Goal: Contribute content

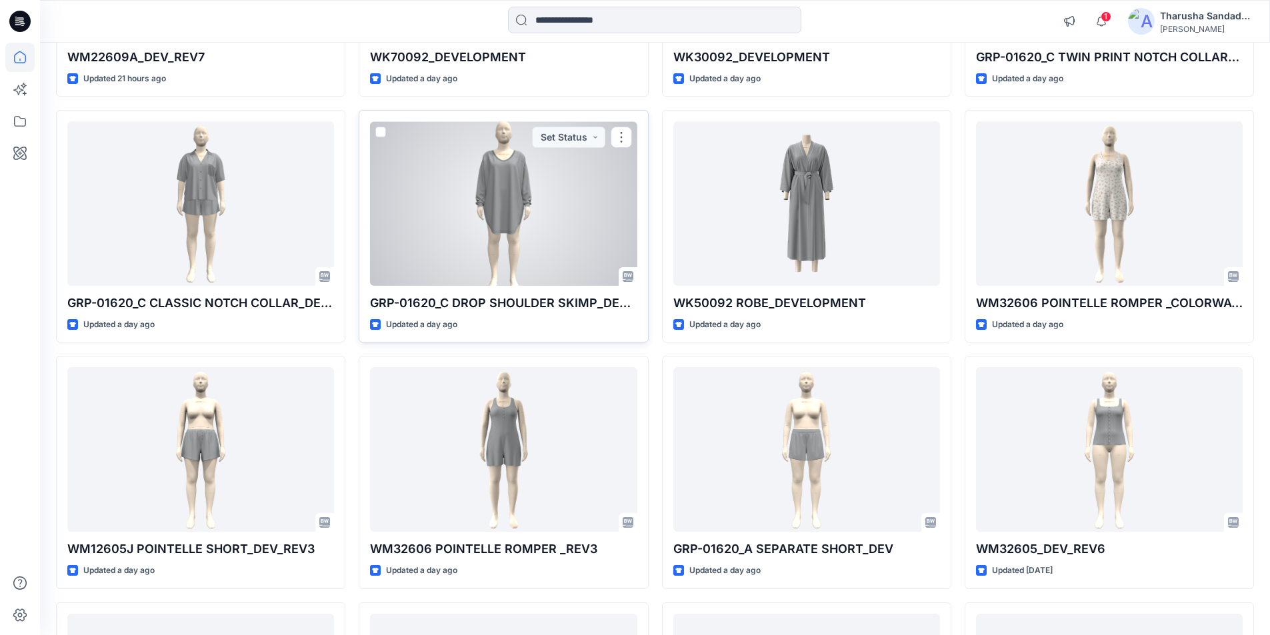
scroll to position [2479, 0]
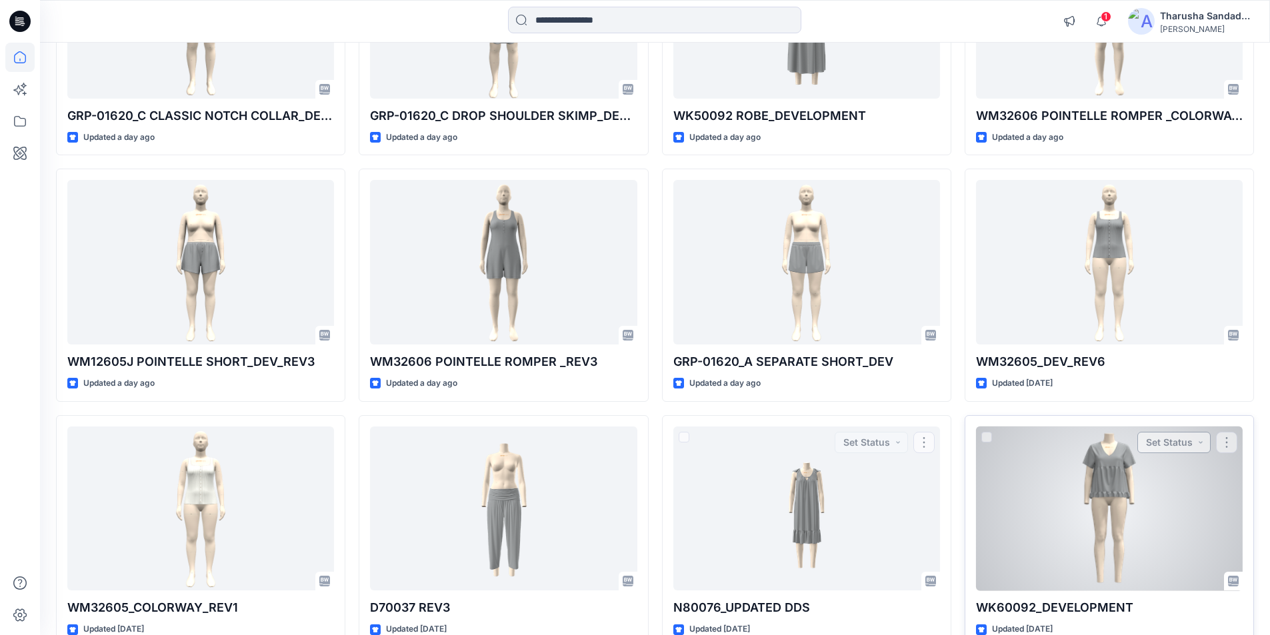
click at [1192, 443] on button "Set Status" at bounding box center [1173, 442] width 73 height 21
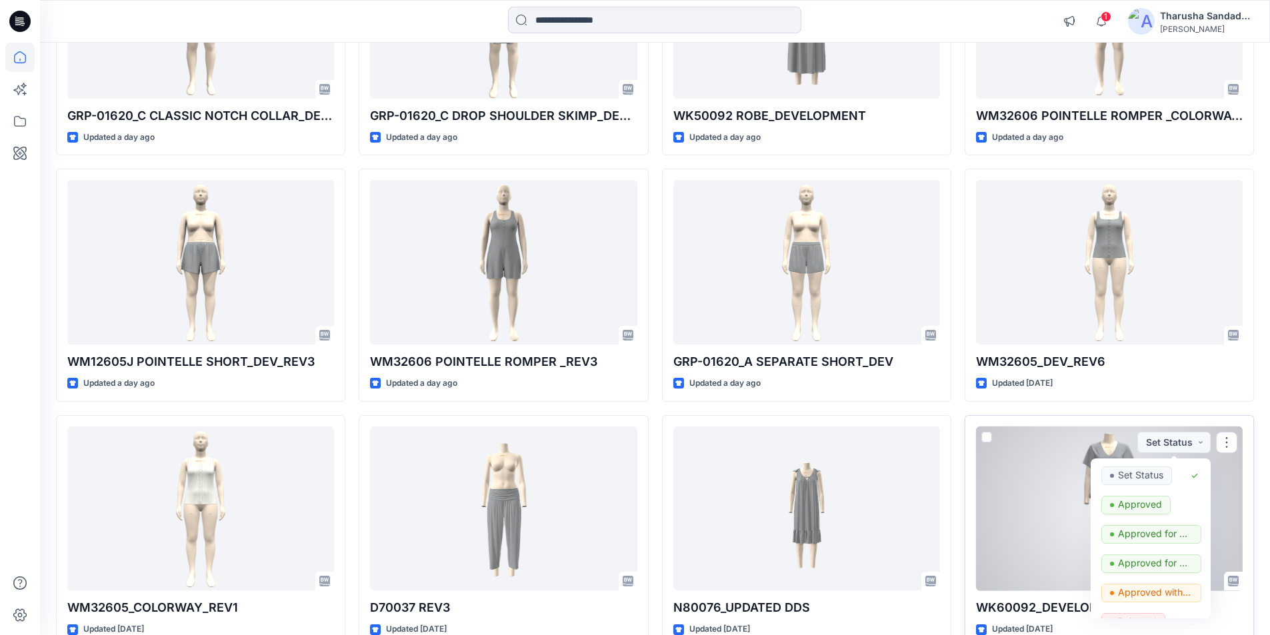
click at [1065, 502] on div at bounding box center [1109, 509] width 267 height 165
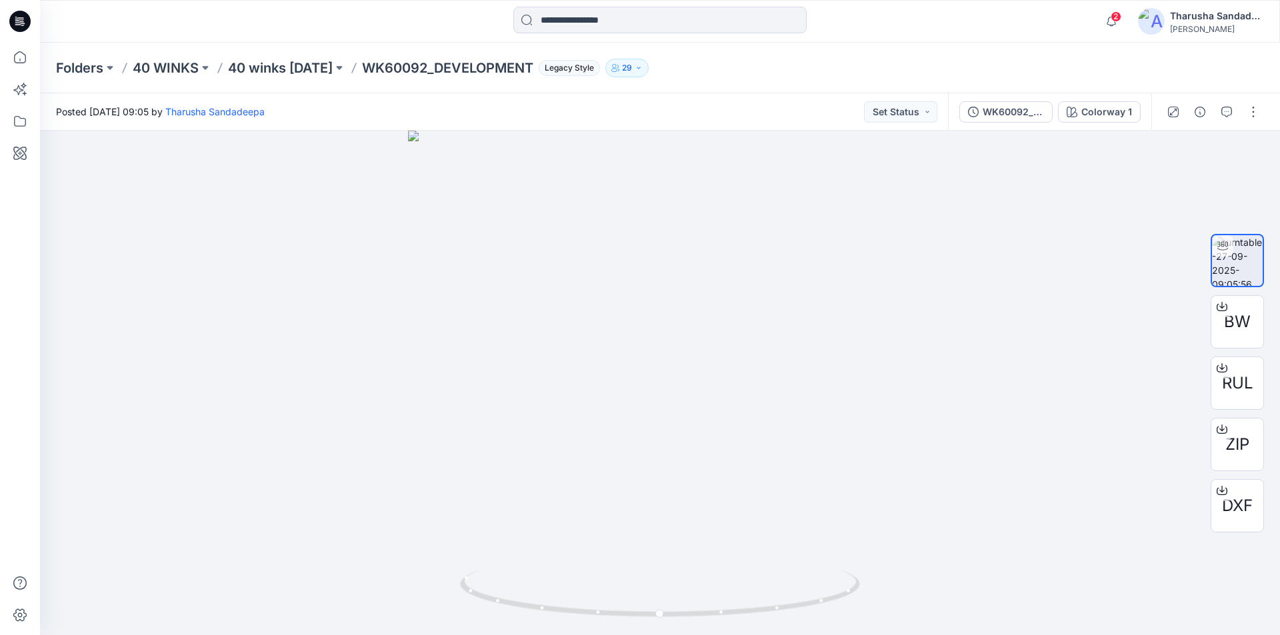
click at [27, 31] on icon at bounding box center [19, 21] width 21 height 43
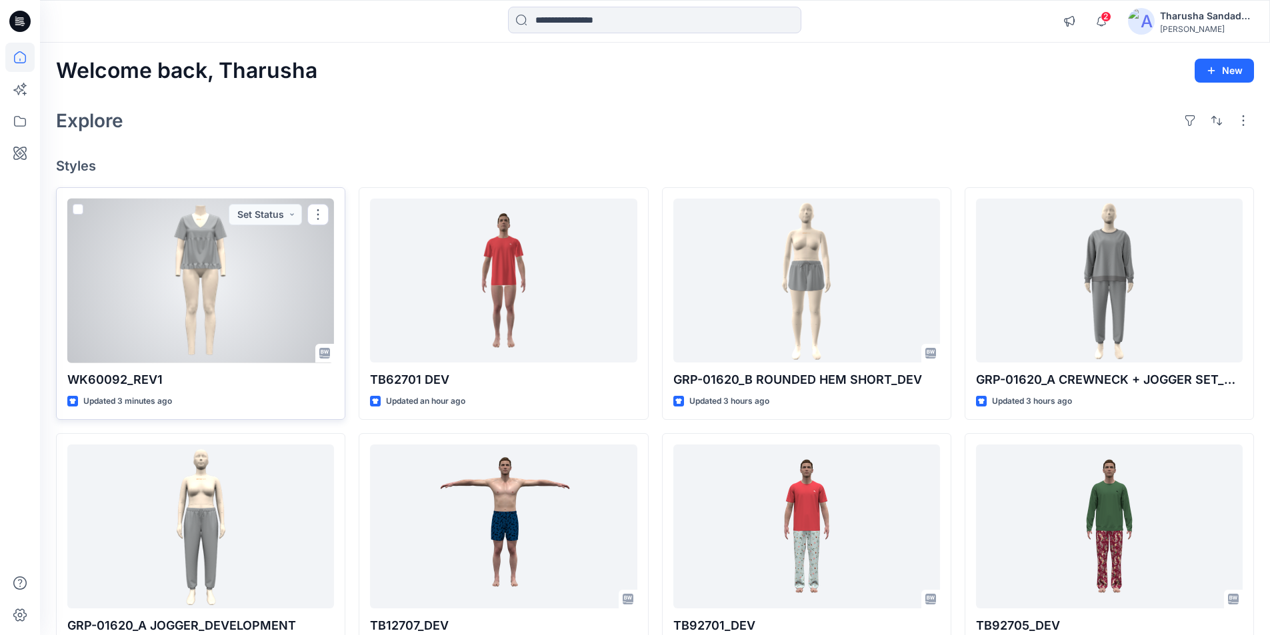
click at [180, 298] on div at bounding box center [200, 281] width 267 height 165
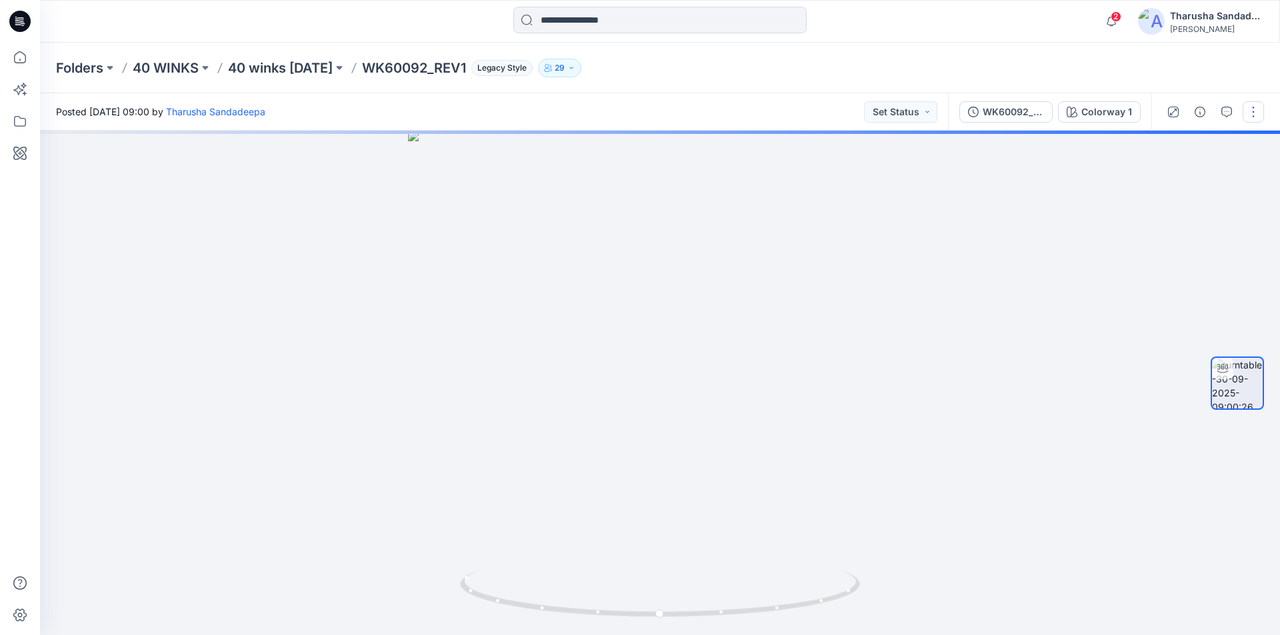
click at [1253, 107] on button "button" at bounding box center [1252, 111] width 21 height 21
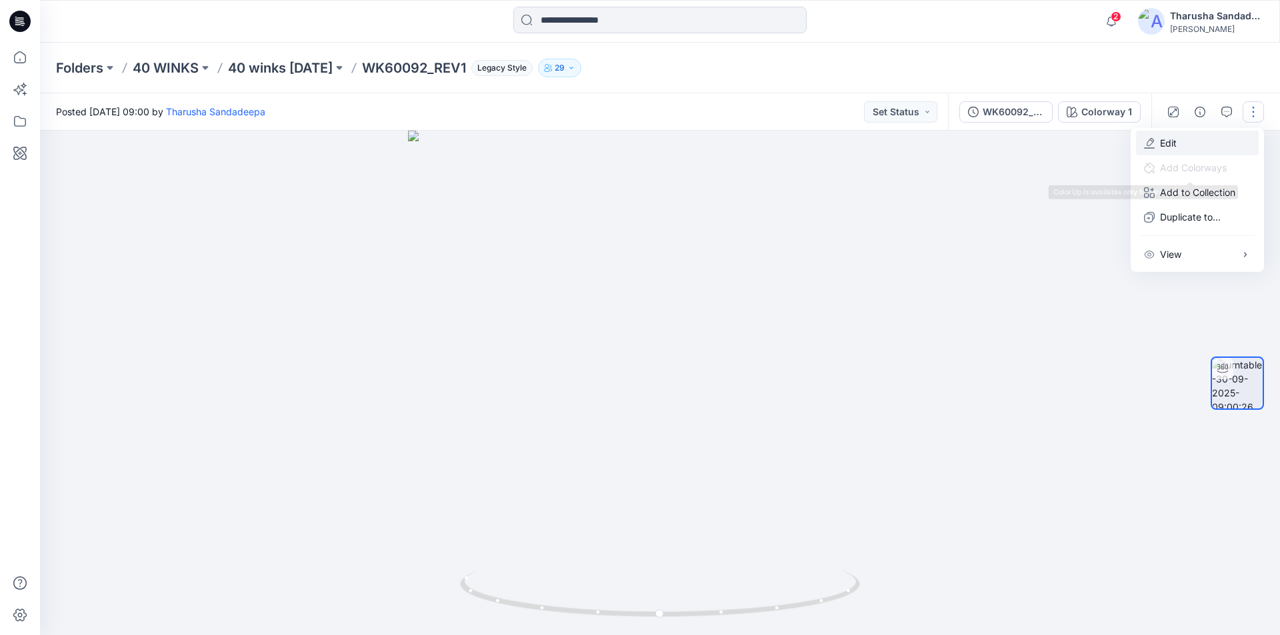
click at [1190, 141] on button "Edit" at bounding box center [1197, 143] width 123 height 25
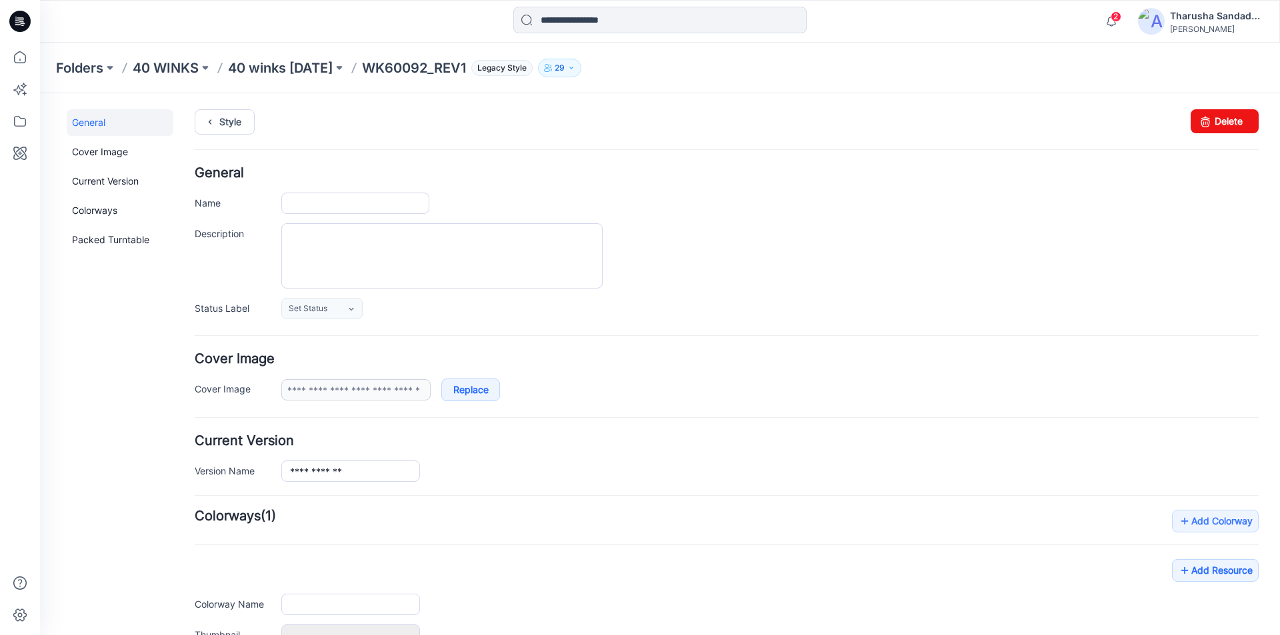
type input "**********"
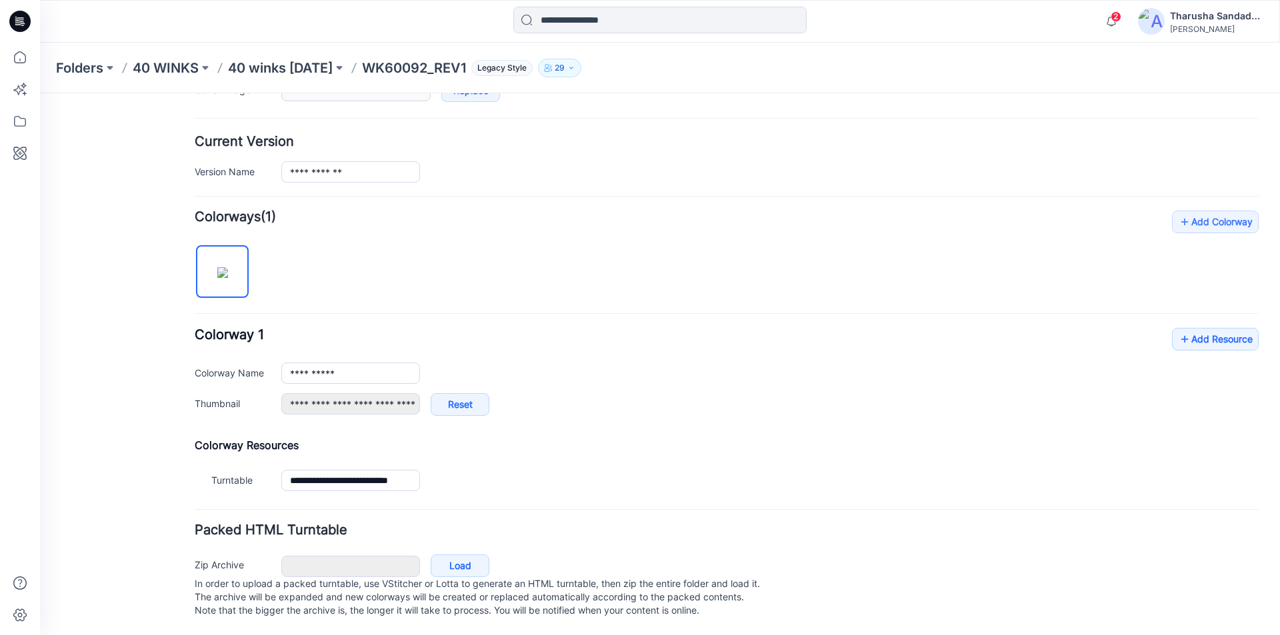
scroll to position [313, 0]
click at [1202, 328] on link "Add Resource" at bounding box center [1215, 339] width 87 height 23
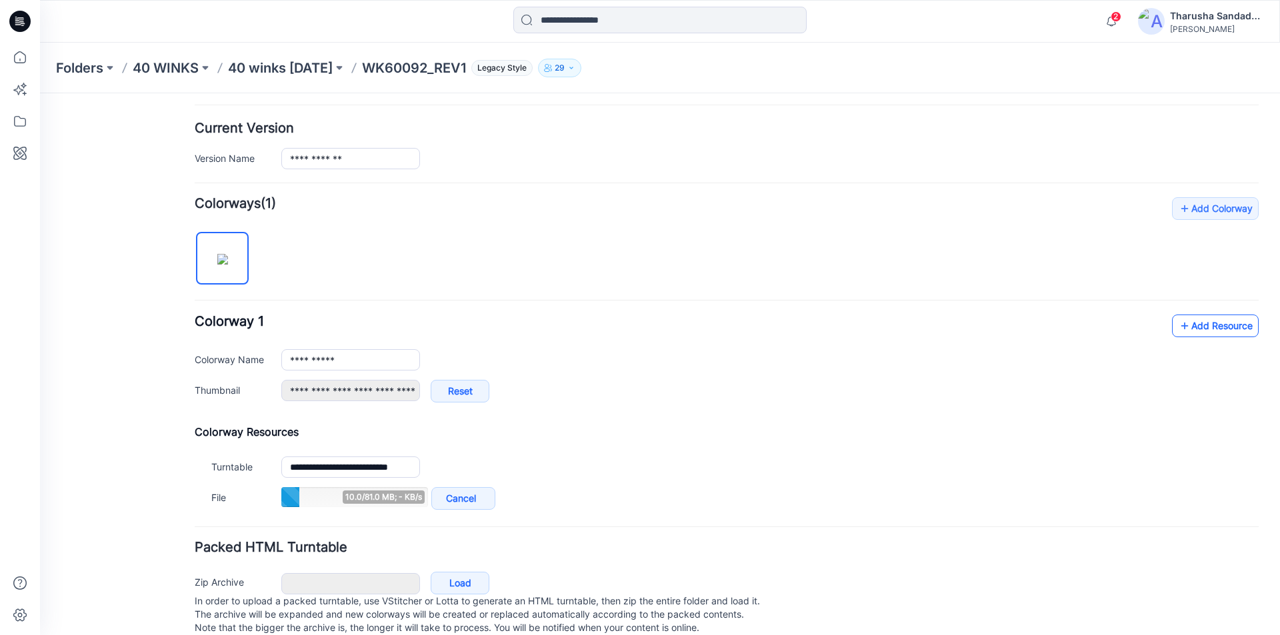
click at [1215, 328] on link "Add Resource" at bounding box center [1215, 326] width 87 height 23
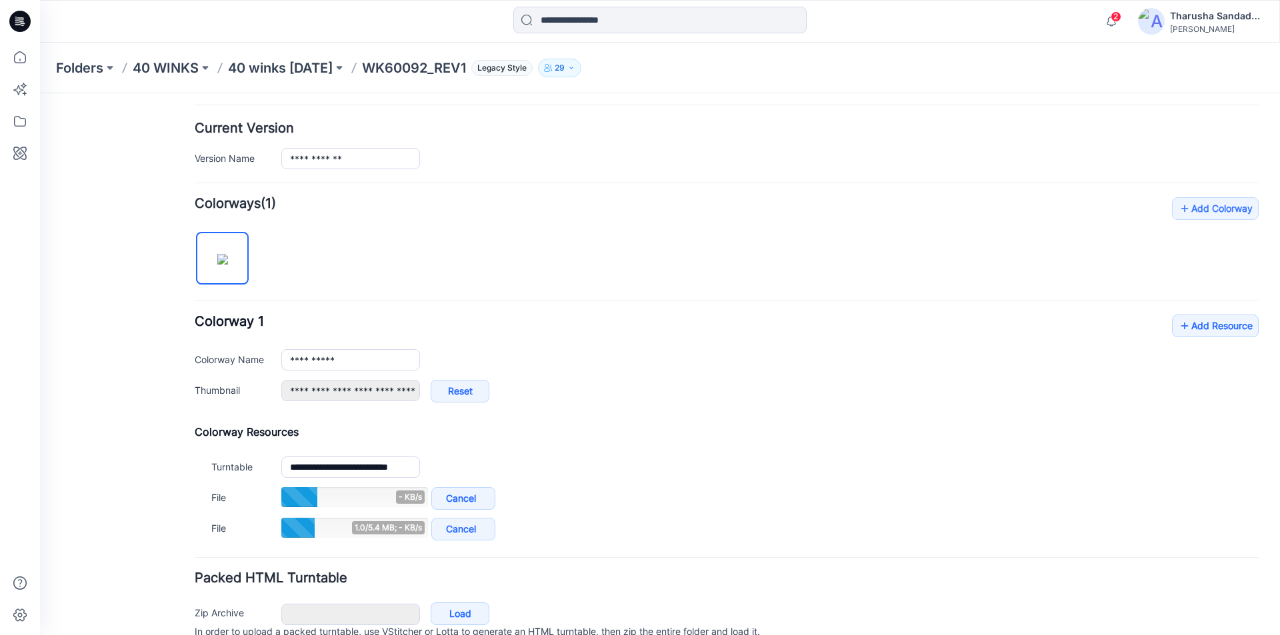
click at [1213, 339] on div "**********" at bounding box center [727, 365] width 1064 height 101
click at [1219, 327] on link "Add Resource" at bounding box center [1215, 326] width 87 height 23
click at [1199, 326] on link "Add Resource" at bounding box center [1215, 326] width 87 height 23
click at [1198, 328] on link "Add Resource" at bounding box center [1215, 326] width 87 height 23
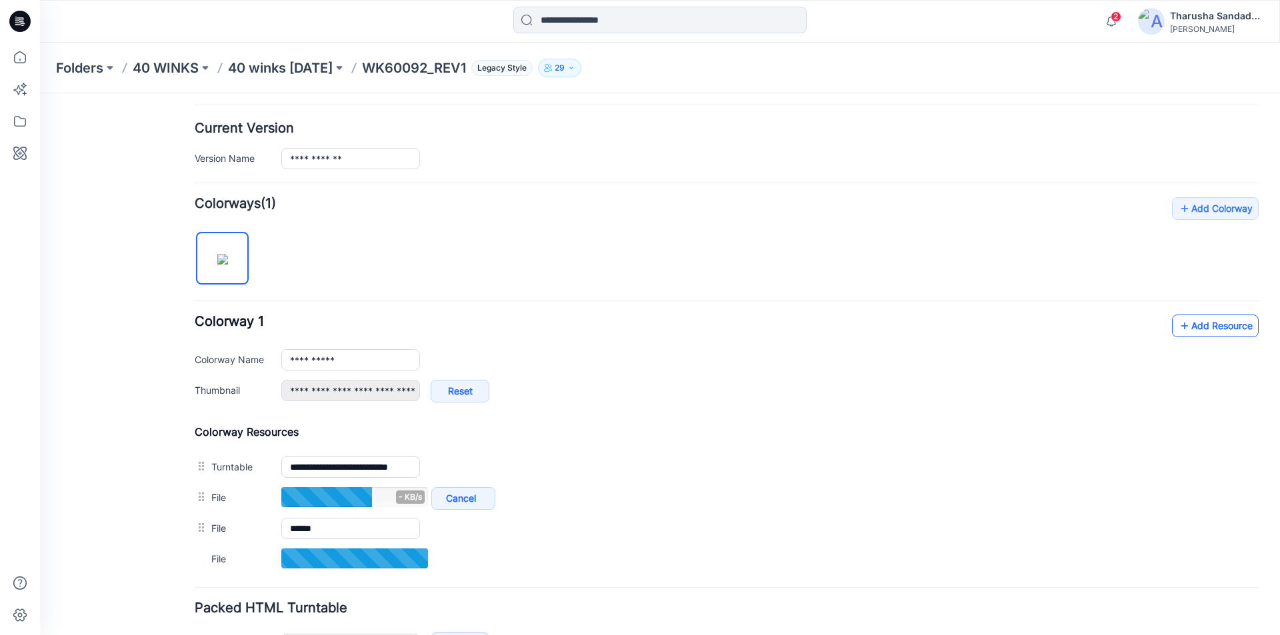
click at [1195, 329] on link "Add Resource" at bounding box center [1215, 326] width 87 height 23
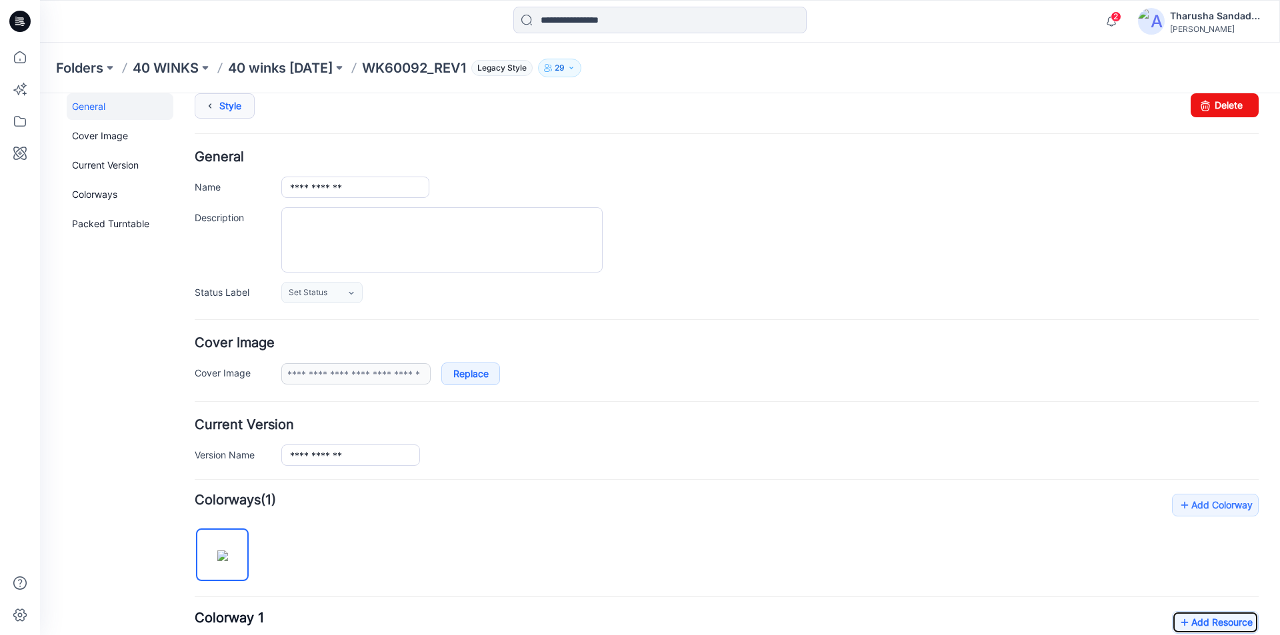
scroll to position [0, 0]
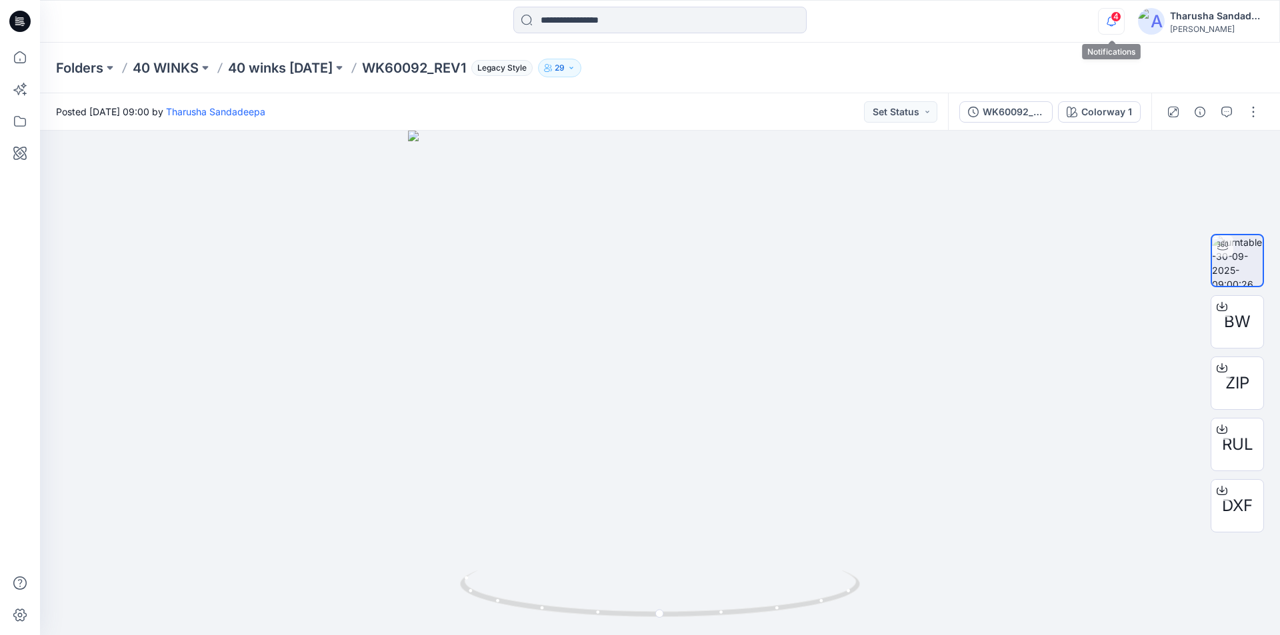
click at [1114, 26] on icon "button" at bounding box center [1110, 21] width 25 height 27
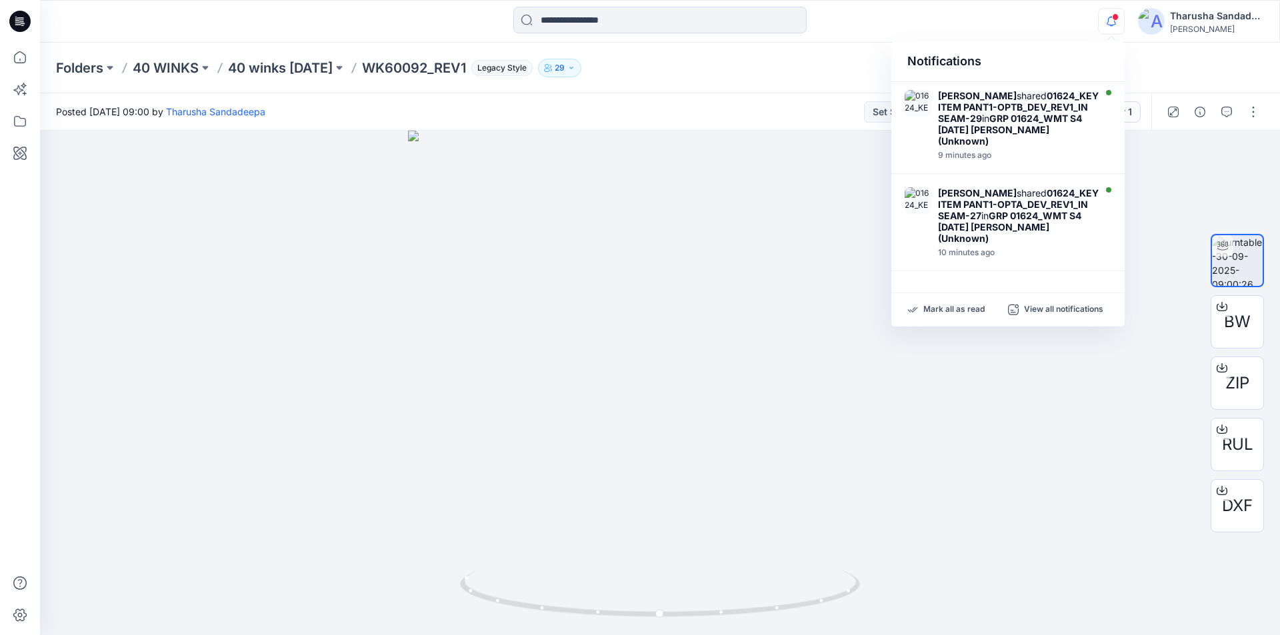
click at [946, 319] on div "Mark all as read View all notifications" at bounding box center [1007, 309] width 233 height 33
click at [720, 103] on div "Posted Tuesday, September 30, 2025 09:00 by Tharusha Sandadeepa Set Status" at bounding box center [494, 111] width 908 height 37
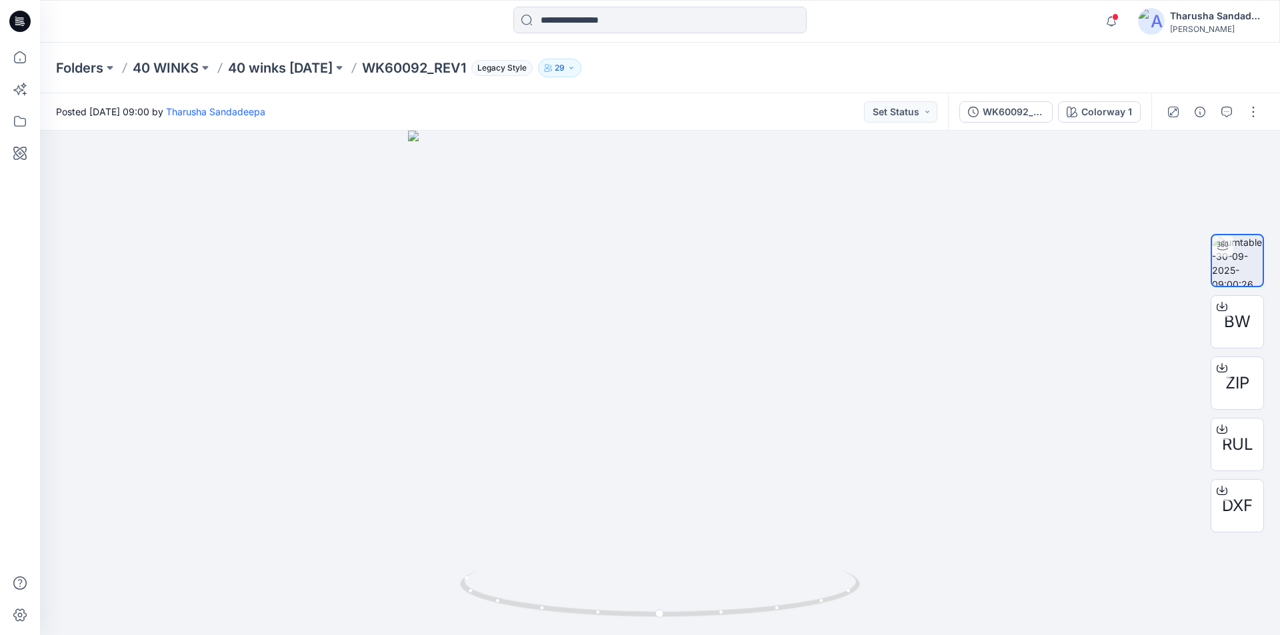
click at [19, 21] on icon at bounding box center [19, 21] width 21 height 21
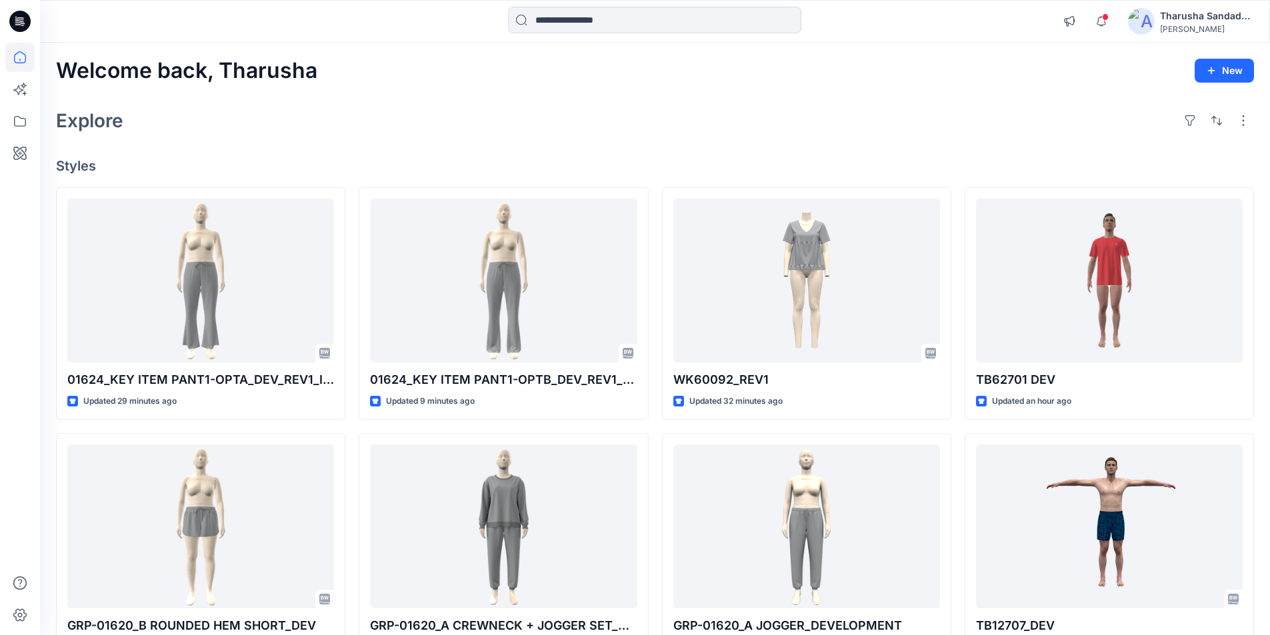
click at [17, 29] on icon at bounding box center [19, 21] width 21 height 21
